Goal: Transaction & Acquisition: Purchase product/service

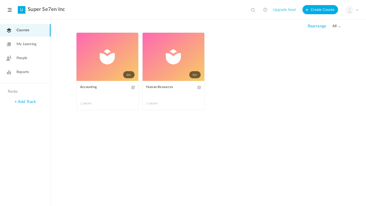
click at [357, 10] on span at bounding box center [357, 10] width 3 height 3
click at [326, 42] on link "Current Plan" at bounding box center [334, 41] width 48 height 9
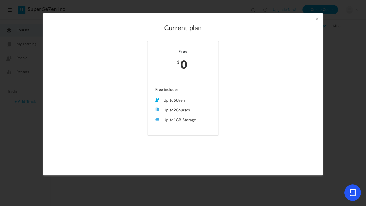
click at [317, 20] on span at bounding box center [318, 19] width 6 height 6
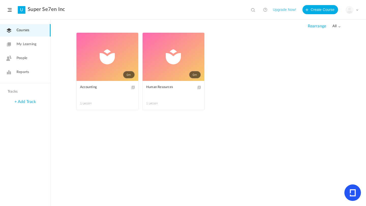
click at [286, 11] on button "Upgrade Now!" at bounding box center [284, 9] width 23 height 9
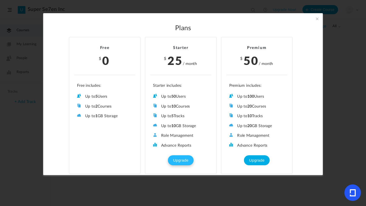
click at [185, 158] on button "Upgrade" at bounding box center [180, 161] width 25 height 10
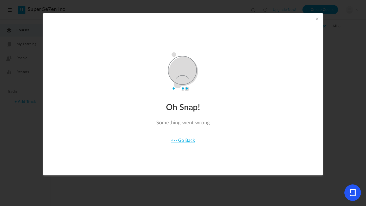
click at [189, 142] on link "<-- Go Back" at bounding box center [183, 141] width 24 height 5
click at [317, 19] on span at bounding box center [318, 19] width 6 height 6
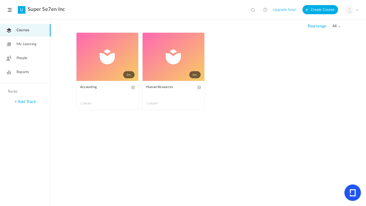
click at [10, 8] on header "U Super Se7en Inc View all No results Upgrade Now! Create Course My Profile Uni…" at bounding box center [183, 10] width 366 height 20
click at [357, 10] on span at bounding box center [357, 10] width 3 height 3
click at [8, 12] on header "U Super Se7en Inc View all No results Upgrade Now! Create Course My Profile Uni…" at bounding box center [183, 10] width 366 height 20
click at [356, 9] on div "My Profile University Settings Current Plan Logout" at bounding box center [352, 10] width 13 height 8
click at [14, 59] on link "People" at bounding box center [25, 58] width 51 height 12
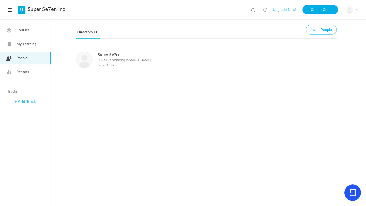
click at [8, 12] on header "U Super Se7en Inc View all No results Upgrade Now! Create Course My Profile Uni…" at bounding box center [183, 10] width 366 height 20
click at [10, 12] on header "U Super Se7en Inc View all No results Upgrade Now! Create Course My Profile Uni…" at bounding box center [183, 10] width 366 height 20
click at [9, 11] on span at bounding box center [10, 10] width 4 height 4
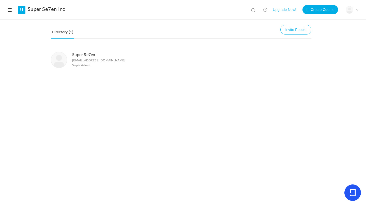
click at [266, 9] on link at bounding box center [265, 10] width 10 height 10
click at [351, 192] on icon at bounding box center [353, 193] width 6 height 7
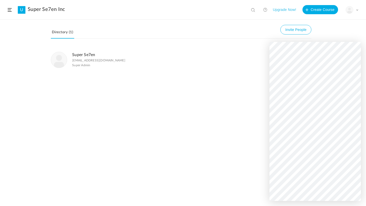
click at [361, 205] on div "Super Se7en [EMAIL_ADDRESS][DOMAIN_NAME] Super Admin" at bounding box center [183, 127] width 366 height 160
